Goal: Task Accomplishment & Management: Manage account settings

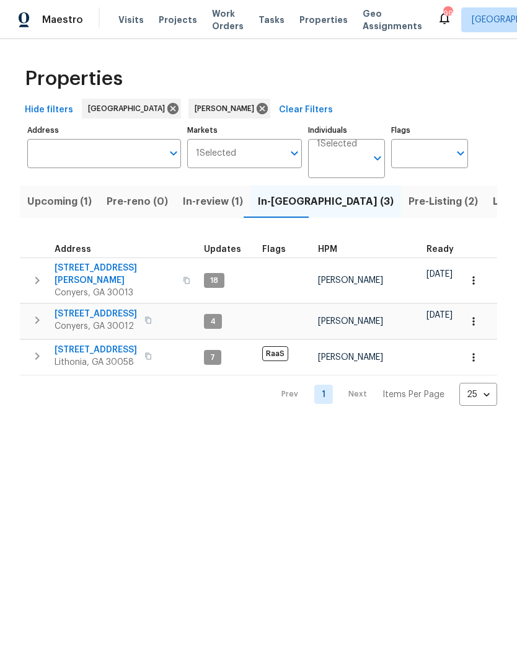
click at [73, 344] on span "[STREET_ADDRESS]" at bounding box center [96, 350] width 82 height 12
click at [409, 200] on span "Pre-Listing (2)" at bounding box center [443, 201] width 69 height 17
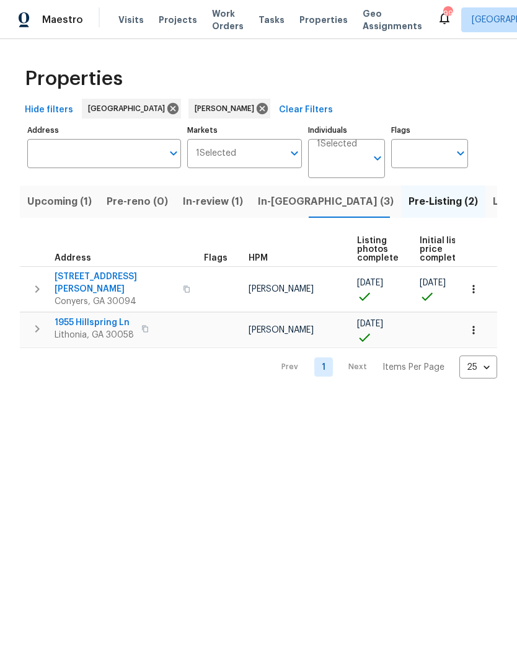
click at [493, 198] on span "Listed (18)" at bounding box center [518, 201] width 51 height 17
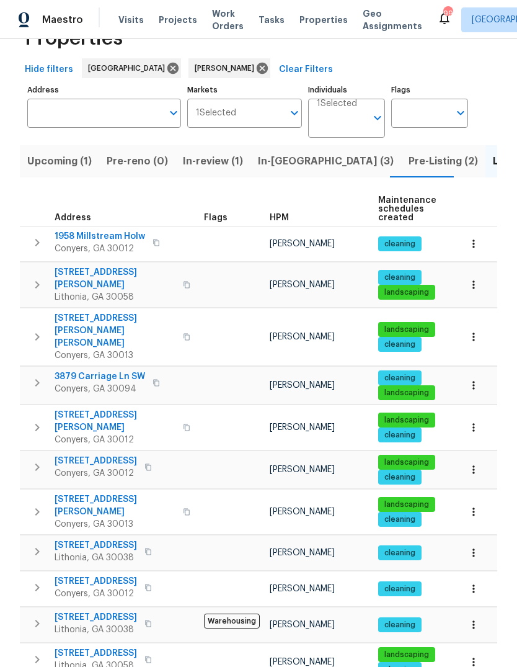
scroll to position [41, 0]
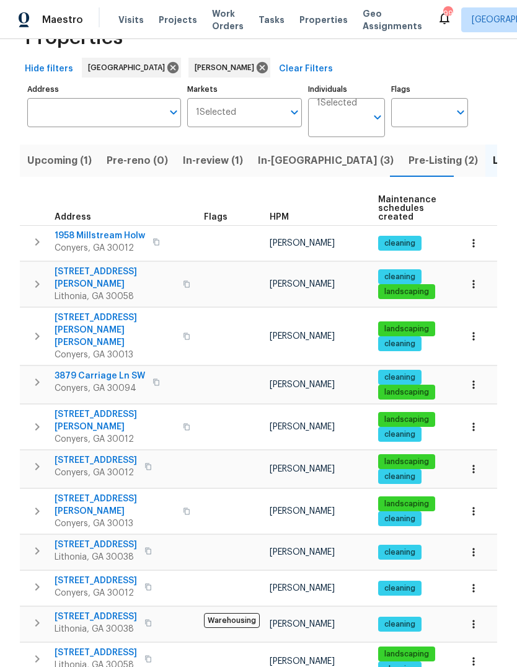
click at [78, 492] on span "1275 Mountain Dr NE" at bounding box center [115, 504] width 121 height 25
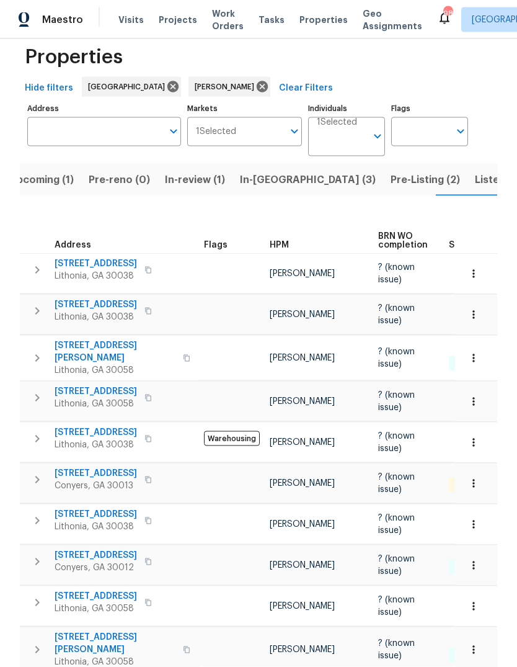
scroll to position [47, 0]
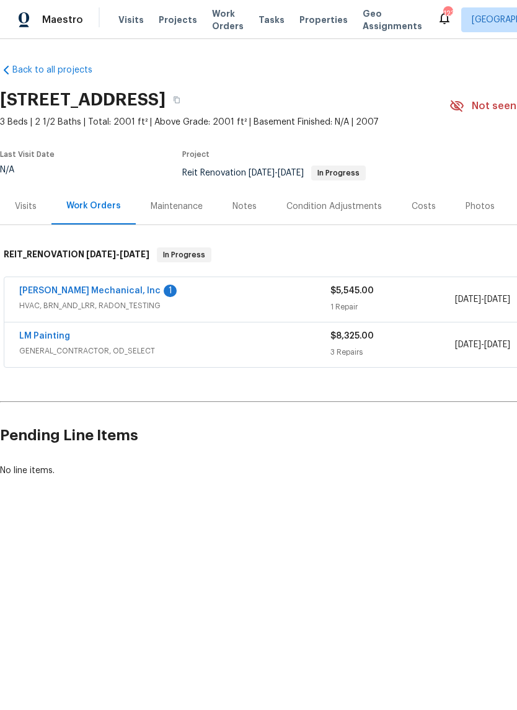
click at [56, 290] on link "JH Martin Mechanical, Inc" at bounding box center [89, 290] width 141 height 9
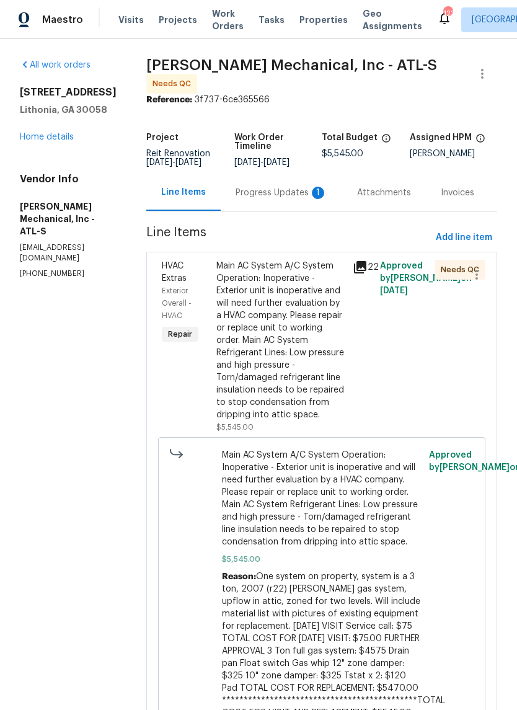
click at [302, 193] on div "Progress Updates 1" at bounding box center [282, 193] width 92 height 12
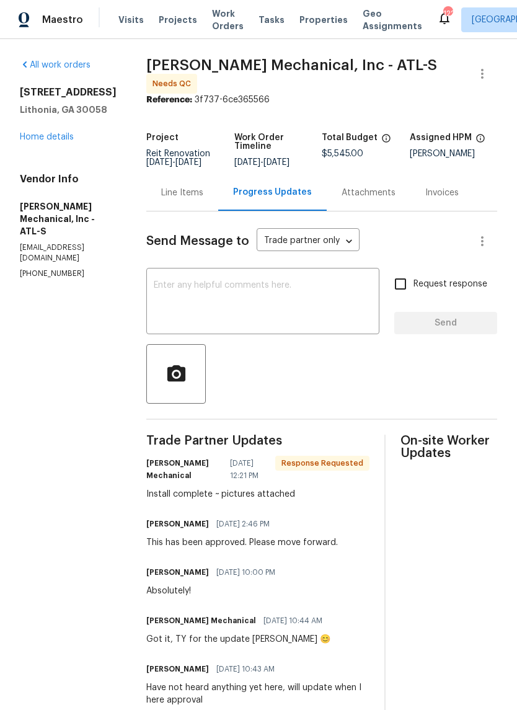
click at [345, 300] on textarea at bounding box center [263, 302] width 218 height 43
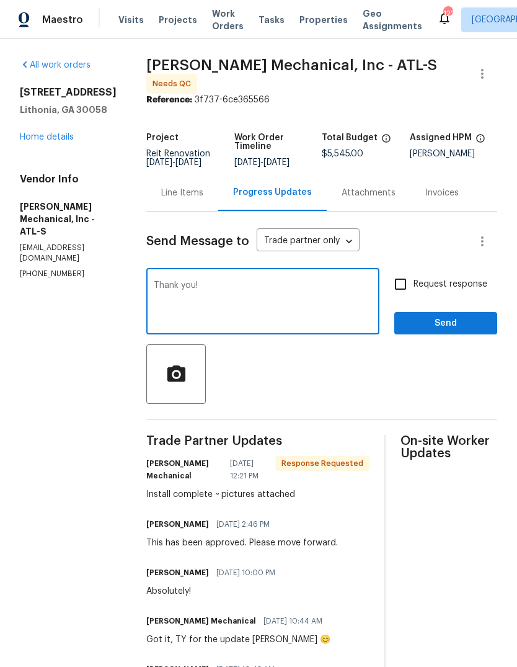
type textarea "Thank you!"
click at [464, 326] on span "Send" at bounding box center [445, 324] width 83 height 16
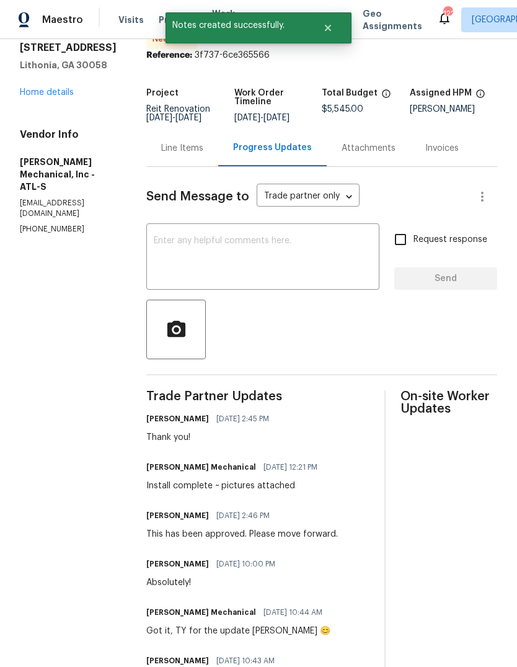
scroll to position [50, 0]
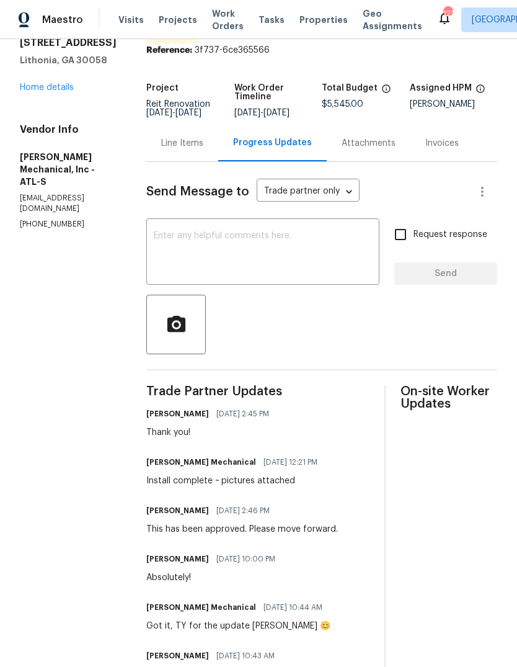
click at [203, 144] on div "Line Items" at bounding box center [182, 143] width 42 height 12
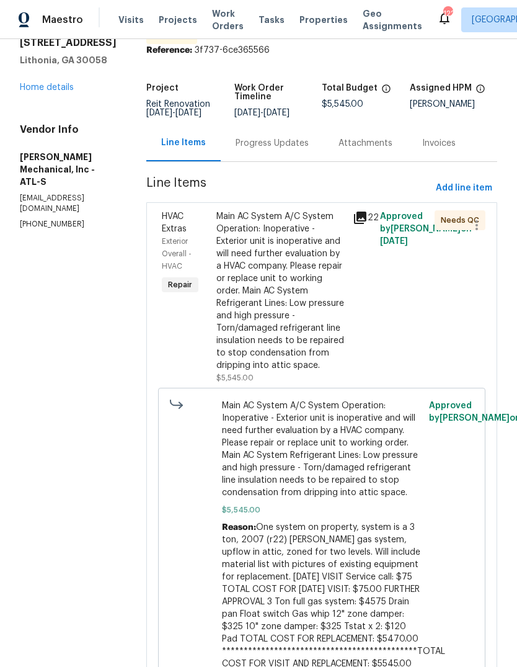
click at [366, 224] on icon at bounding box center [360, 217] width 12 height 12
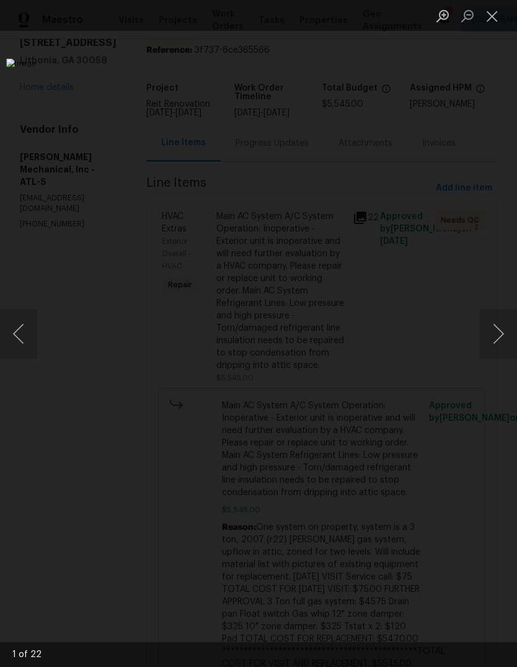
click at [500, 336] on button "Next image" at bounding box center [498, 334] width 37 height 50
click at [502, 337] on button "Next image" at bounding box center [498, 334] width 37 height 50
click at [500, 336] on button "Next image" at bounding box center [498, 334] width 37 height 50
click at [499, 333] on button "Next image" at bounding box center [498, 334] width 37 height 50
click at [497, 329] on button "Next image" at bounding box center [498, 334] width 37 height 50
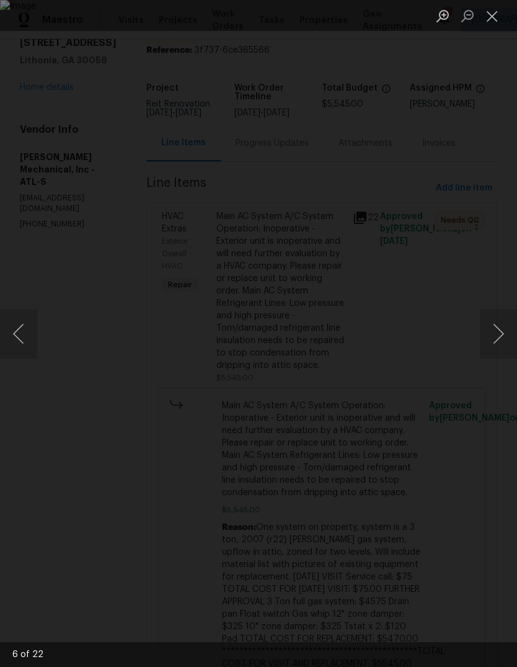
click at [500, 334] on button "Next image" at bounding box center [498, 334] width 37 height 50
click at [499, 333] on button "Next image" at bounding box center [498, 334] width 37 height 50
click at [498, 331] on button "Next image" at bounding box center [498, 334] width 37 height 50
click at [500, 14] on button "Close lightbox" at bounding box center [492, 16] width 25 height 22
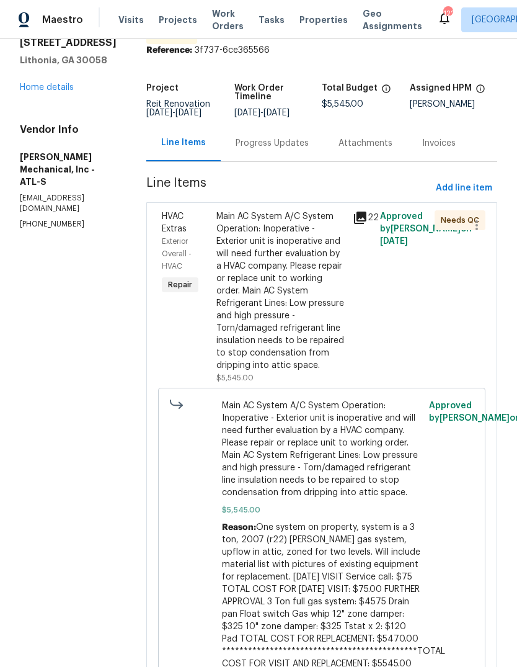
click at [298, 316] on div "Main AC System A/C System Operation: Inoperative - Exterior unit is inoperative…" at bounding box center [280, 290] width 129 height 161
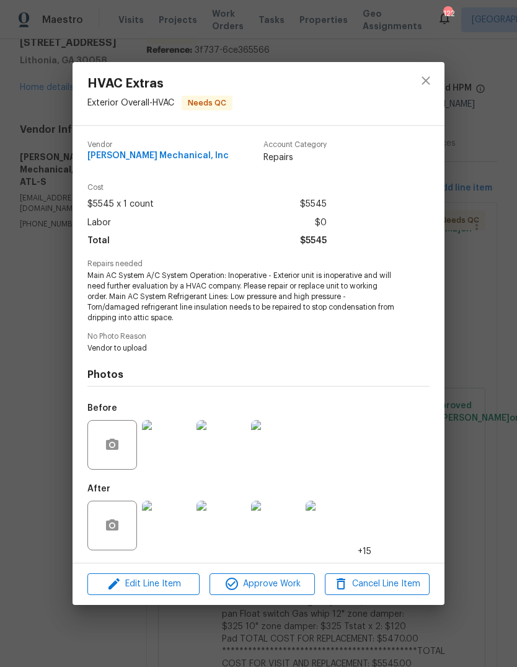
click at [476, 314] on div "HVAC Extras Exterior Overall - HVAC Needs QC Vendor JH Martin Mechanical, Inc A…" at bounding box center [258, 333] width 517 height 667
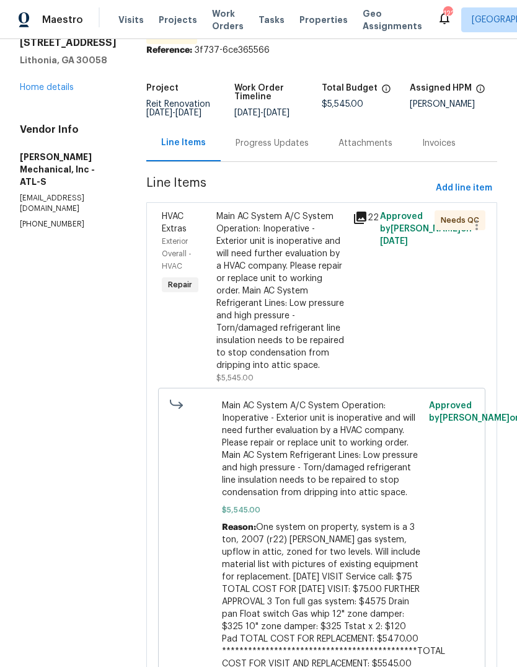
click at [305, 149] on div "Progress Updates" at bounding box center [272, 143] width 73 height 12
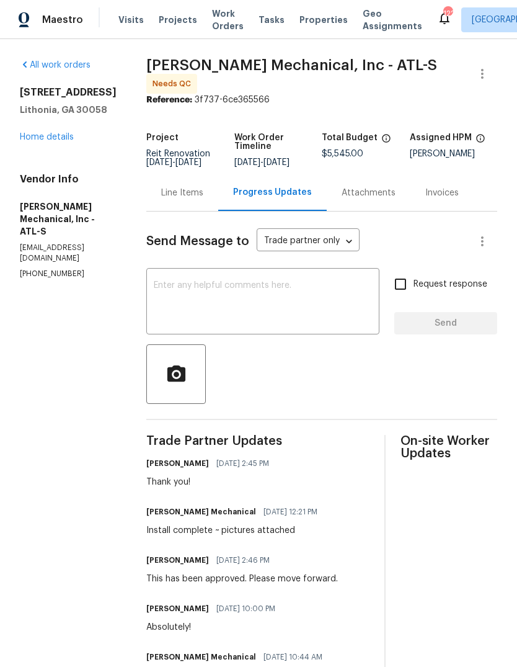
click at [203, 196] on div "Line Items" at bounding box center [182, 193] width 42 height 12
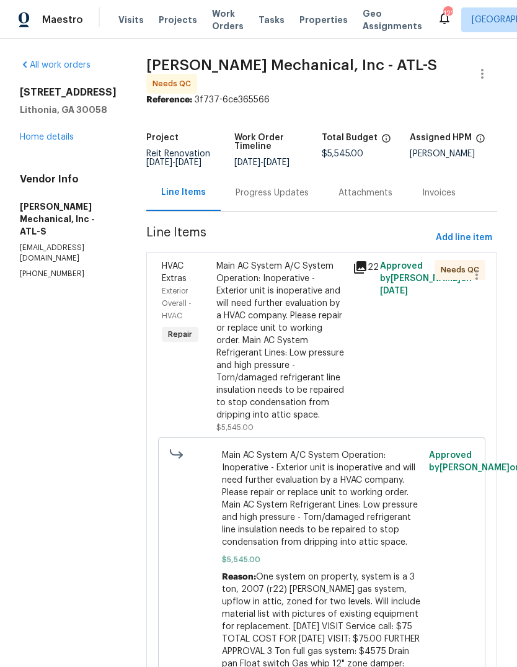
click at [285, 324] on div "Main AC System A/C System Operation: Inoperative - Exterior unit is inoperative…" at bounding box center [280, 340] width 129 height 161
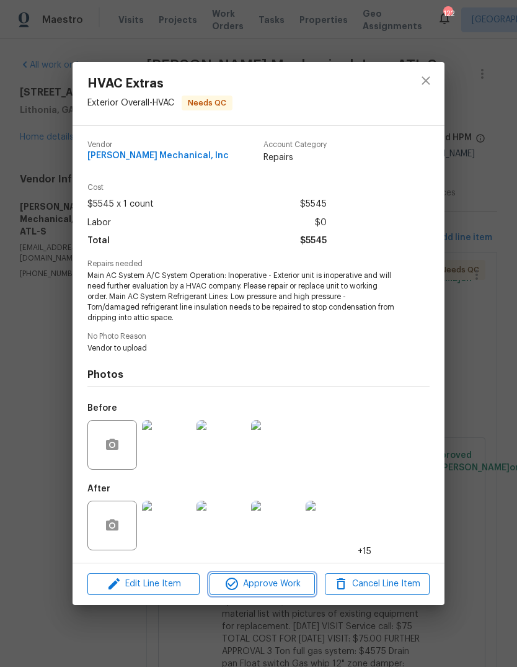
click at [286, 583] on span "Approve Work" at bounding box center [261, 584] width 97 height 16
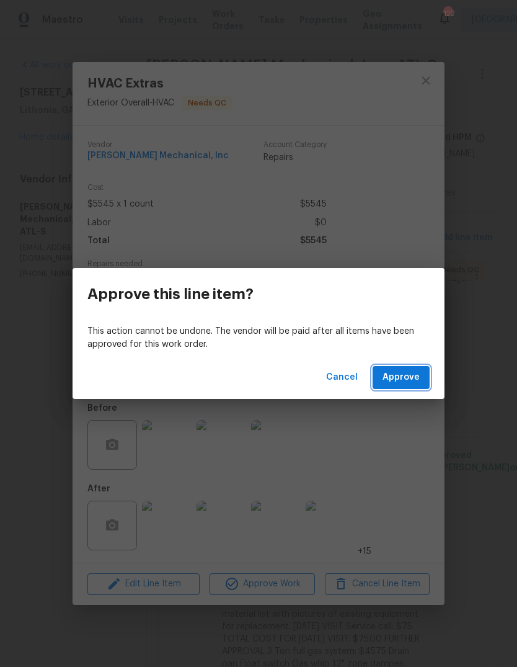
click at [414, 381] on span "Approve" at bounding box center [401, 378] width 37 height 16
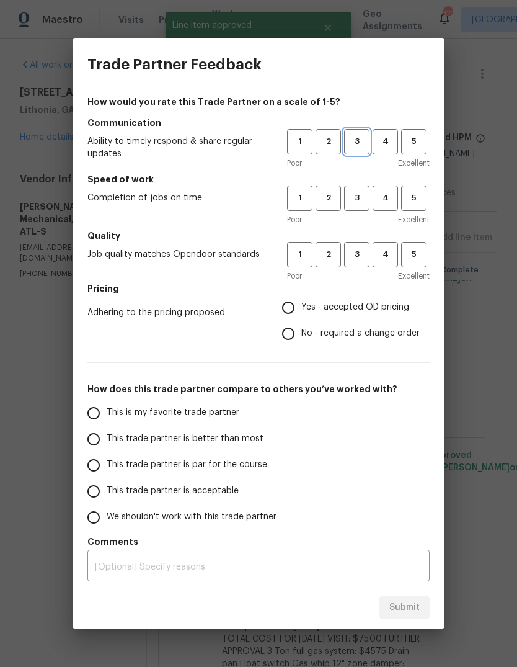
click at [355, 142] on span "3" at bounding box center [356, 142] width 23 height 14
click at [362, 200] on span "3" at bounding box center [356, 198] width 23 height 14
click at [362, 254] on span "3" at bounding box center [356, 254] width 23 height 14
click at [374, 308] on span "Yes - accepted OD pricing" at bounding box center [355, 307] width 108 height 13
click at [301, 308] on input "Yes - accepted OD pricing" at bounding box center [288, 308] width 26 height 26
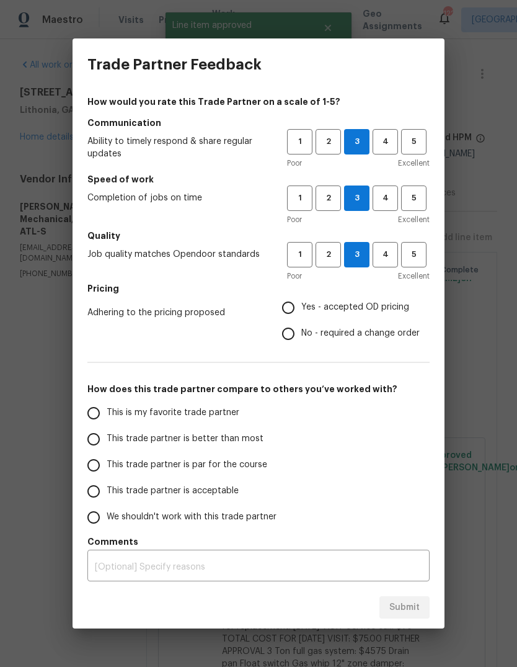
radio input "true"
click at [105, 414] on input "This is my favorite trade partner" at bounding box center [94, 413] width 26 height 26
click at [418, 606] on span "Submit" at bounding box center [404, 608] width 30 height 16
radio input "true"
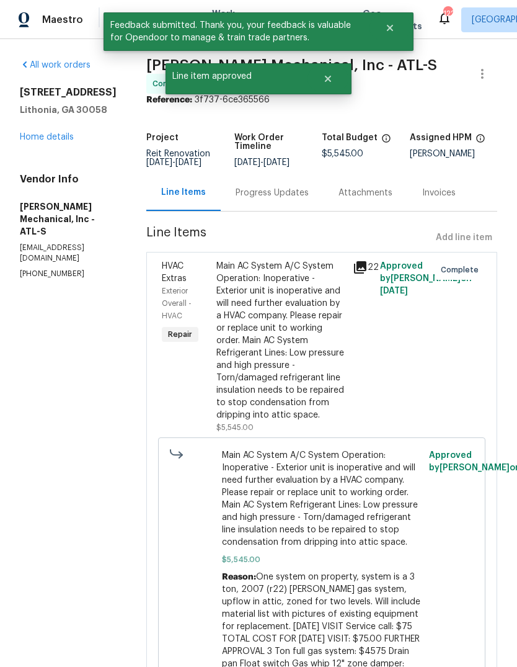
click at [32, 141] on link "Home details" at bounding box center [47, 137] width 54 height 9
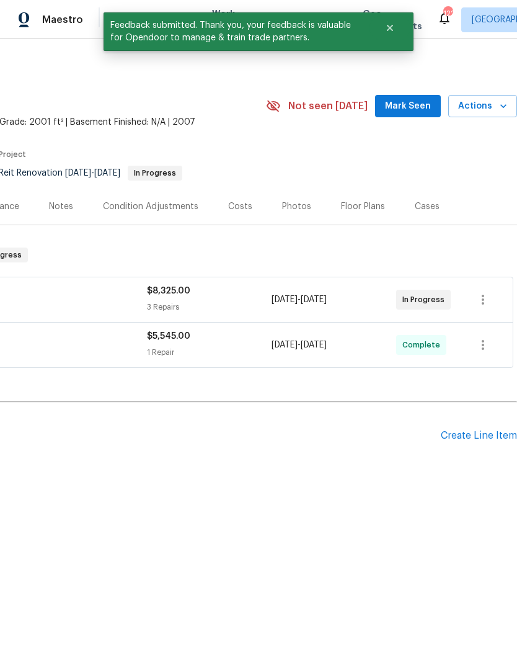
click at [414, 105] on span "Mark Seen" at bounding box center [408, 107] width 46 height 16
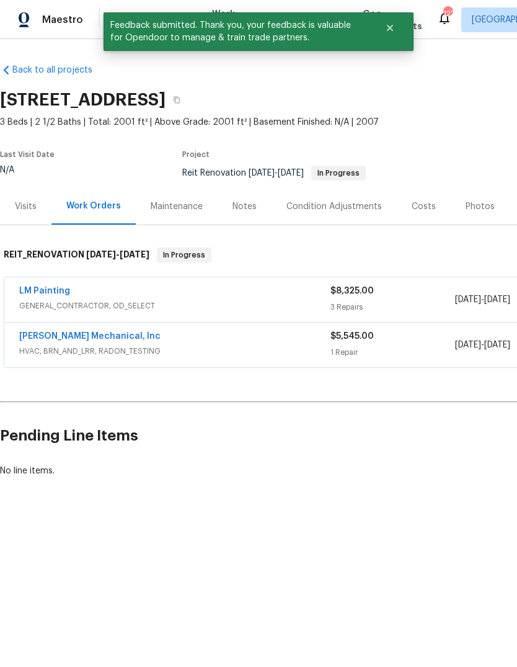
click at [38, 291] on link "LM Painting" at bounding box center [44, 290] width 51 height 9
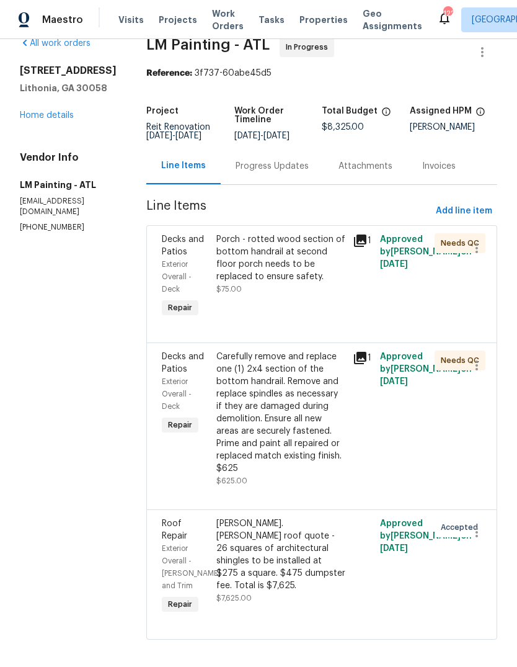
scroll to position [21, 0]
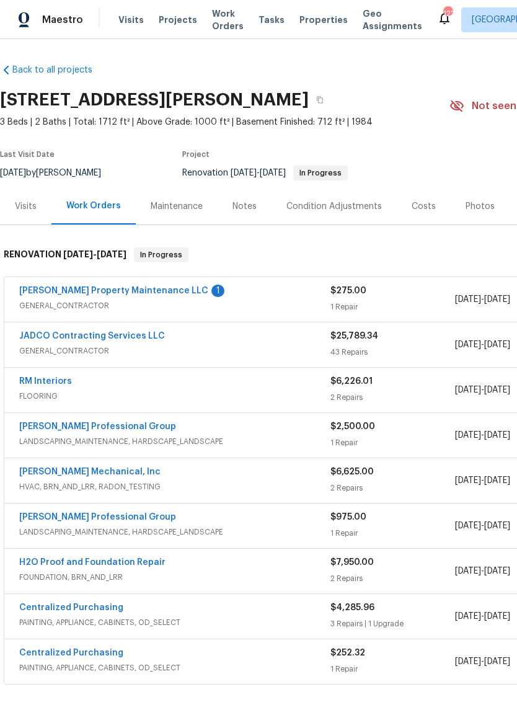
click at [53, 290] on link "Glen Property Maintenance LLC" at bounding box center [113, 290] width 189 height 9
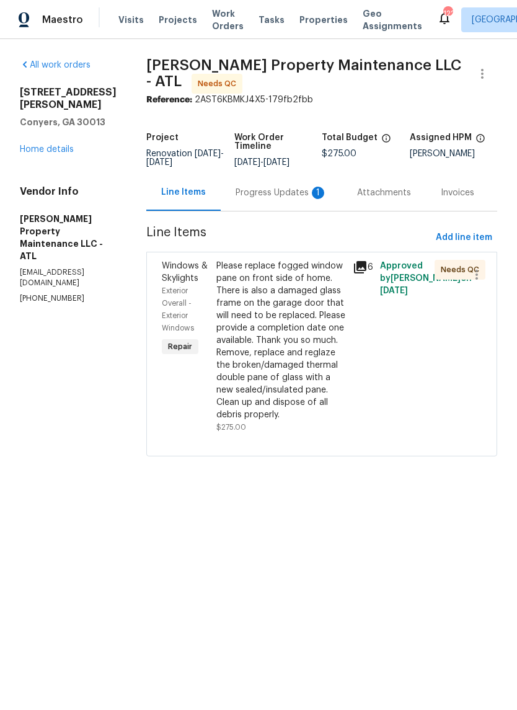
click at [298, 199] on div "Progress Updates 1" at bounding box center [282, 193] width 92 height 12
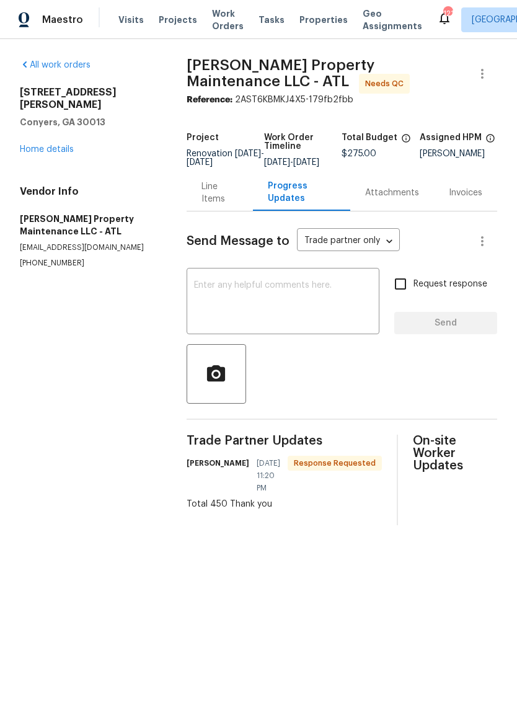
click at [343, 309] on textarea at bounding box center [283, 302] width 178 height 43
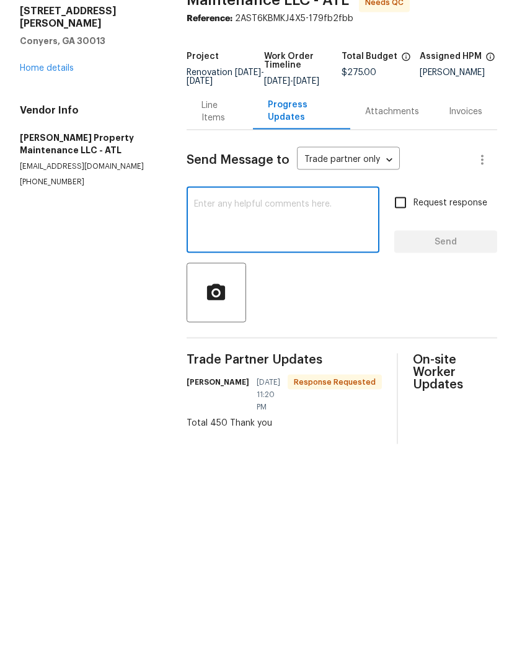
click at [230, 180] on div "Line Items" at bounding box center [220, 192] width 37 height 25
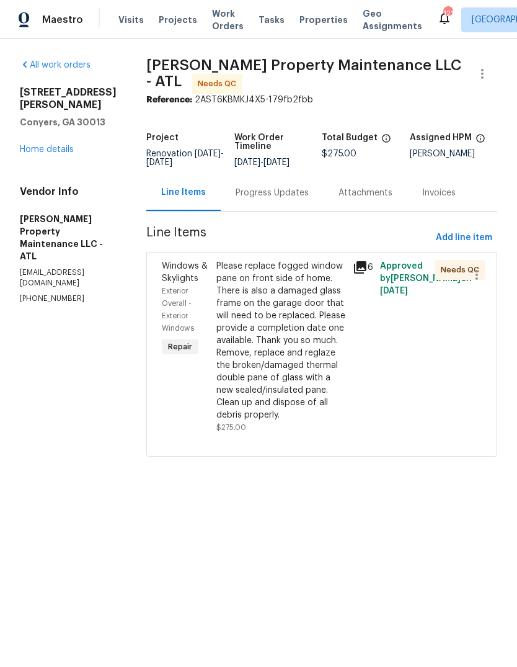
click at [274, 358] on div "Please replace fogged window pane on front side of home. There is also a damage…" at bounding box center [280, 340] width 129 height 161
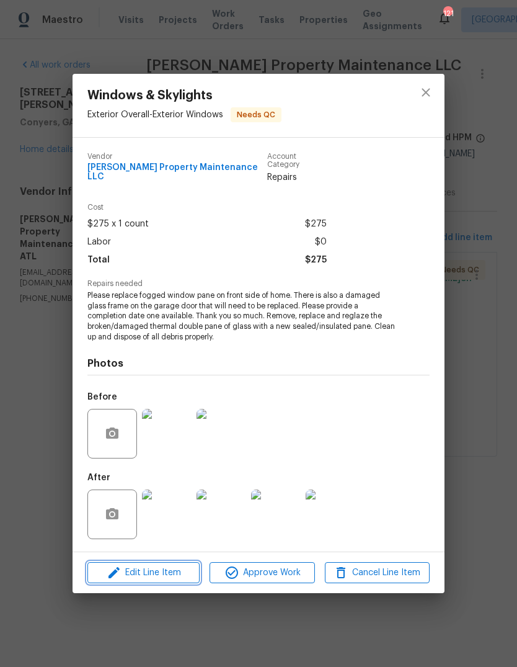
click at [133, 567] on span "Edit Line Item" at bounding box center [143, 573] width 105 height 16
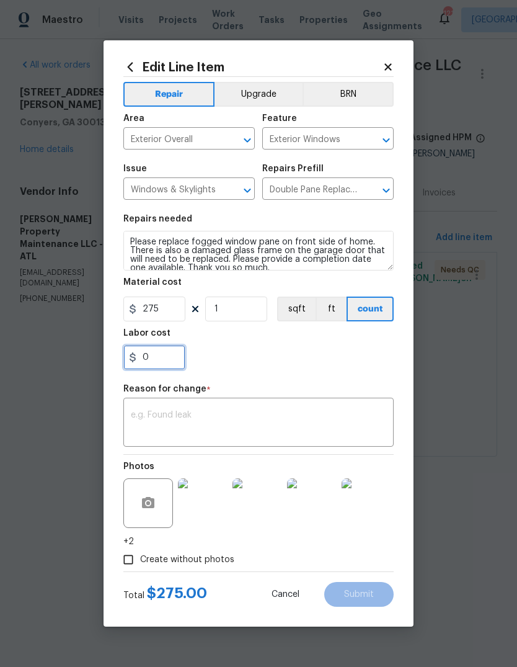
click at [154, 361] on input "0" at bounding box center [154, 357] width 62 height 25
type input "175"
click at [368, 406] on div "x ​" at bounding box center [258, 424] width 270 height 46
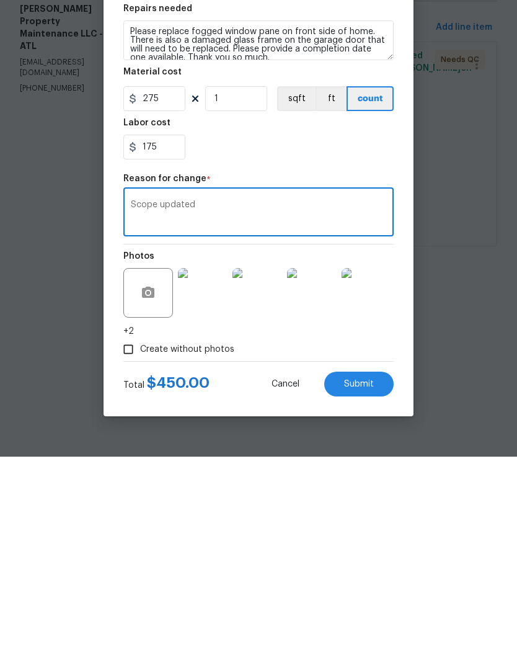
type textarea "Scope updated"
click at [377, 582] on button "Submit" at bounding box center [358, 594] width 69 height 25
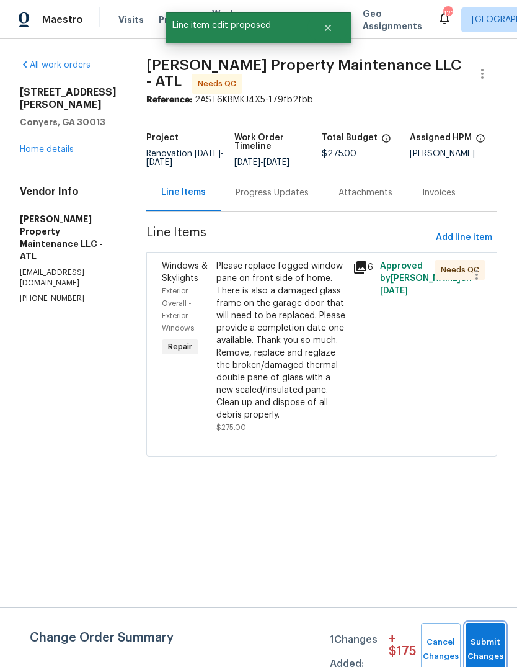
click at [493, 639] on span "Submit Changes" at bounding box center [485, 649] width 27 height 29
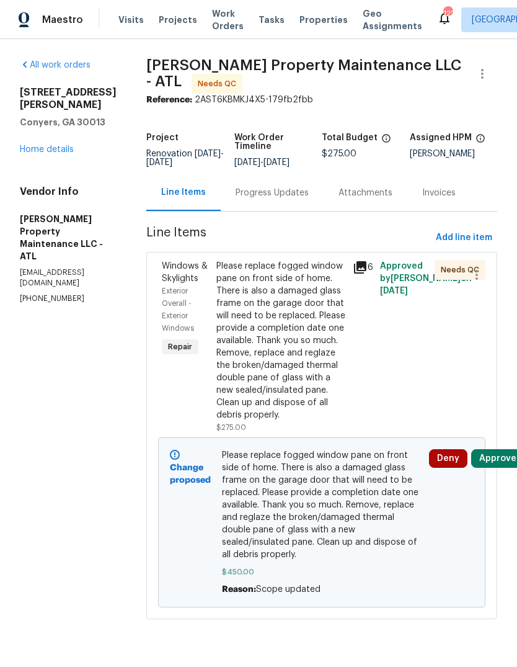
click at [39, 145] on link "Home details" at bounding box center [47, 149] width 54 height 9
